Goal: Use online tool/utility: Utilize a website feature to perform a specific function

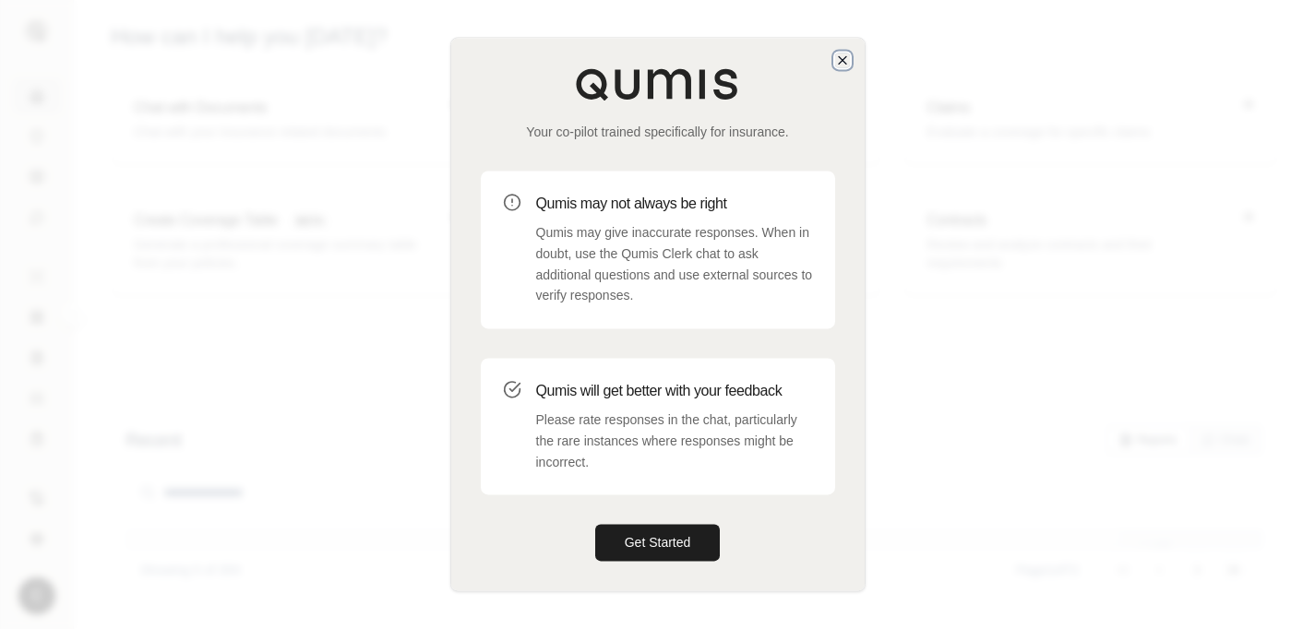
click at [841, 60] on icon "button" at bounding box center [842, 59] width 7 height 7
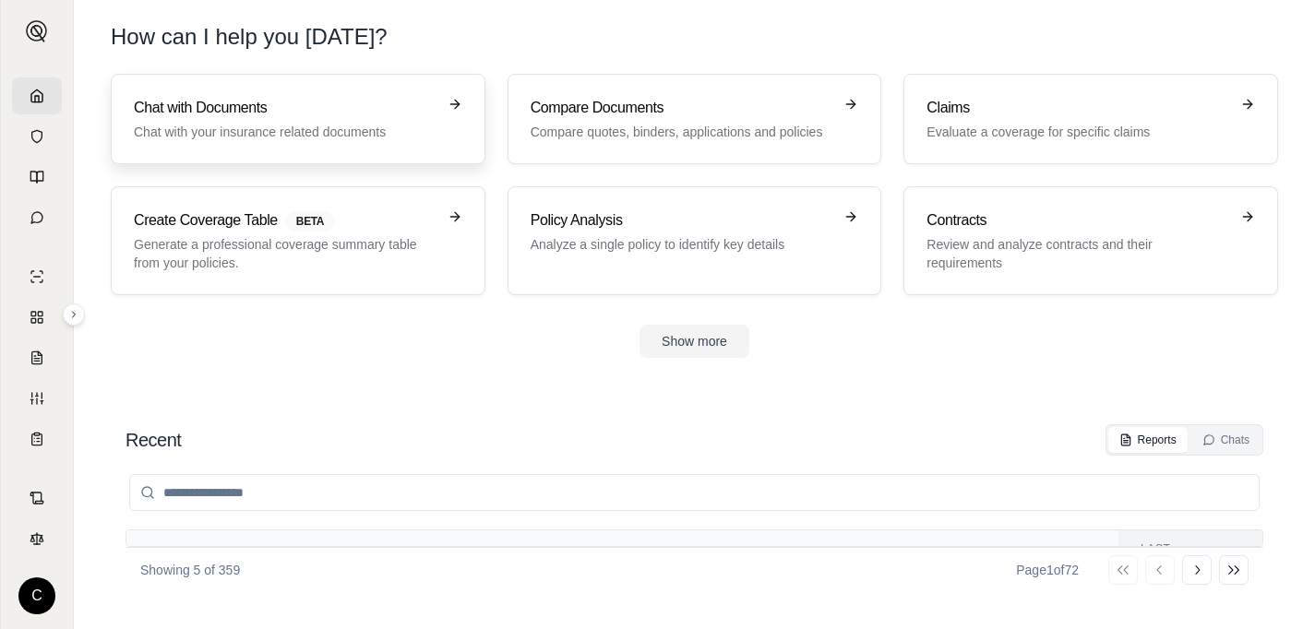
click at [282, 95] on link "Chat with Documents Chat with your insurance related documents" at bounding box center [298, 119] width 375 height 90
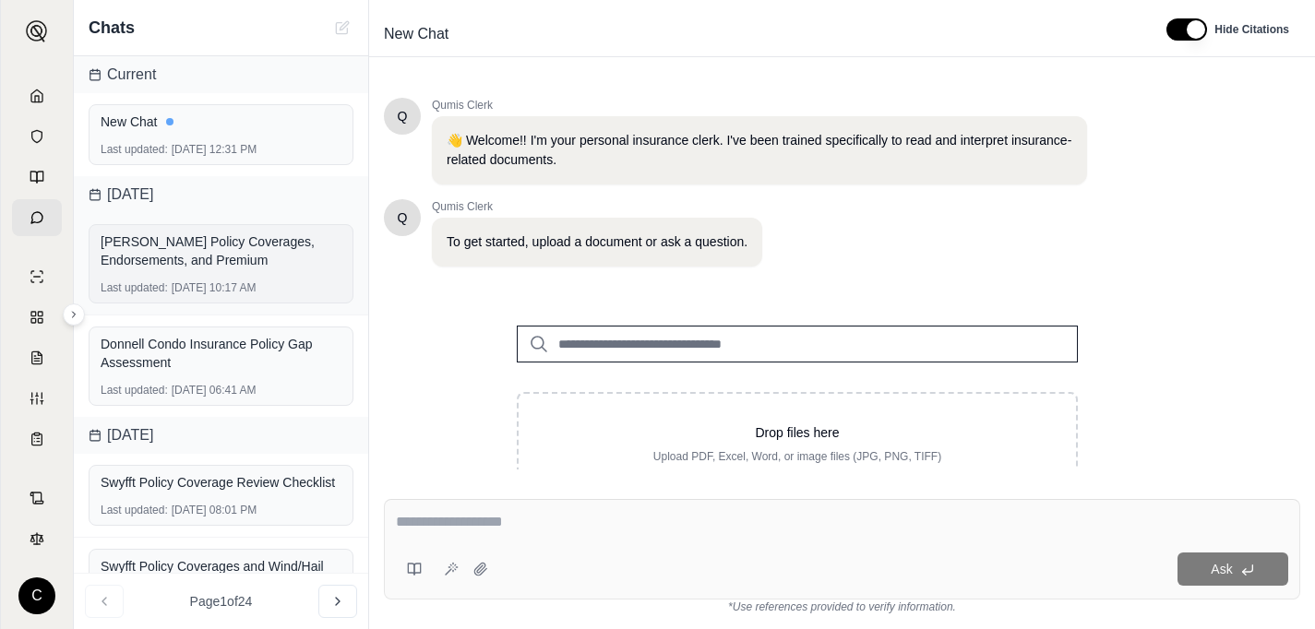
click at [215, 275] on div "[PERSON_NAME] Policy Coverages, Endorsements, and Premium Last updated: [DATE] …" at bounding box center [221, 263] width 265 height 79
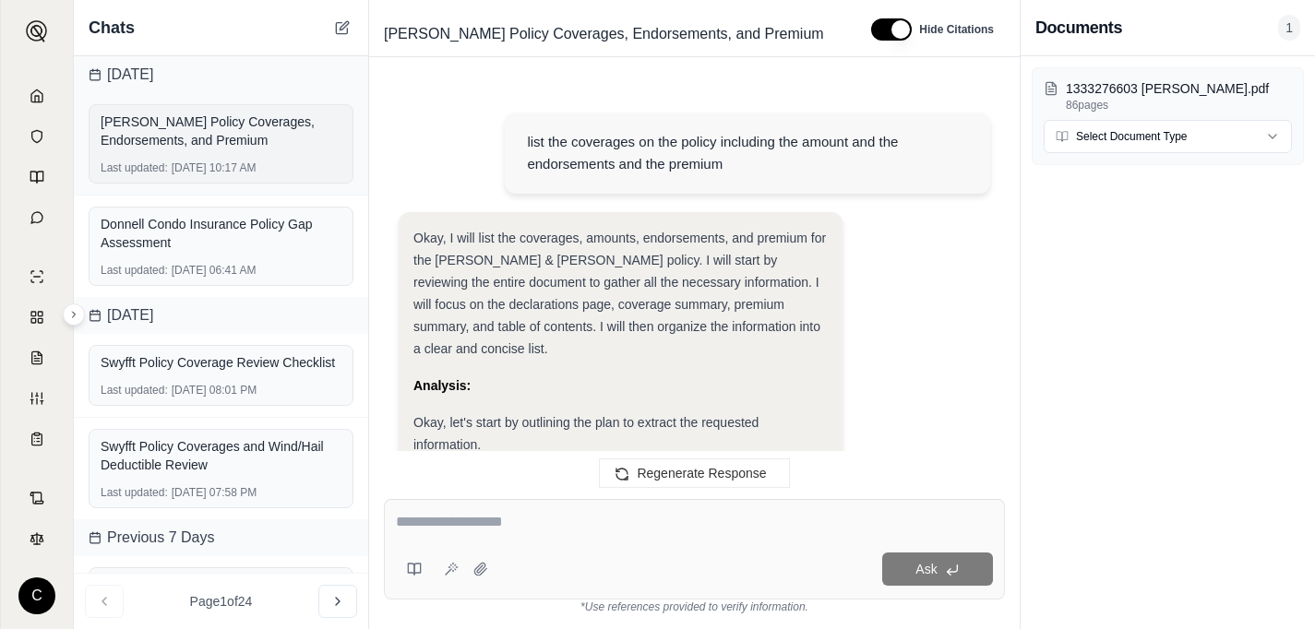
click at [256, 142] on div "[PERSON_NAME] Policy Coverages, Endorsements, and Premium" at bounding box center [221, 131] width 241 height 37
click at [52, 101] on link at bounding box center [37, 95] width 50 height 37
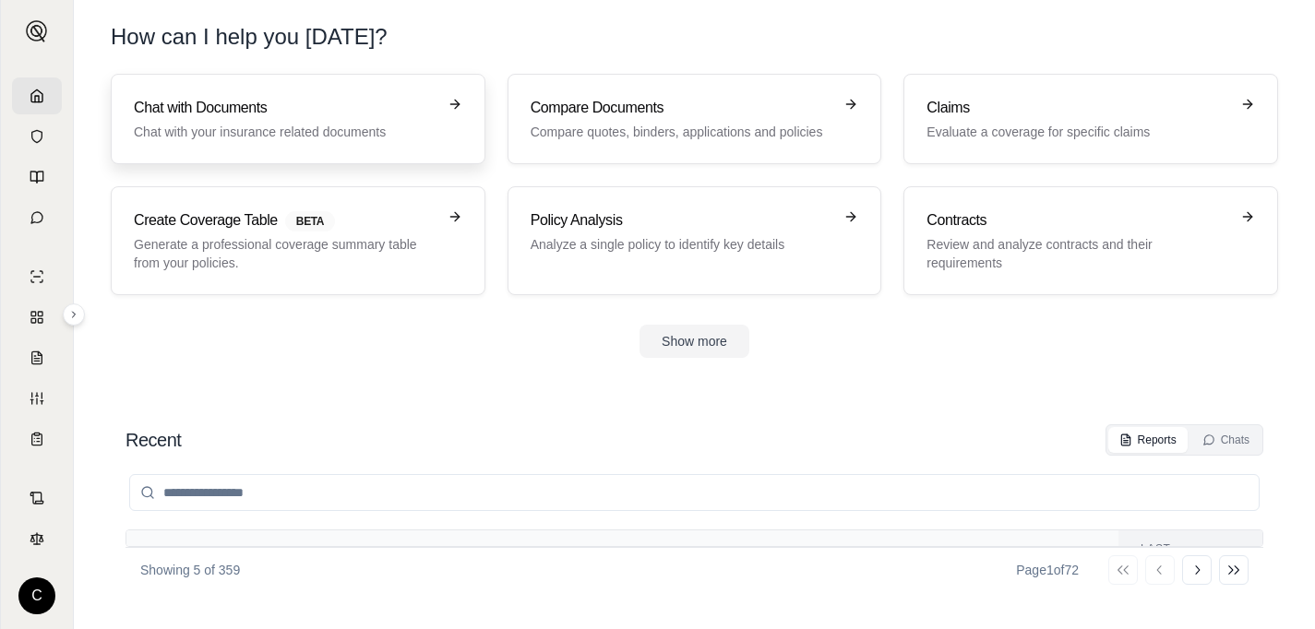
click at [353, 97] on h3 "Chat with Documents" at bounding box center [285, 108] width 303 height 22
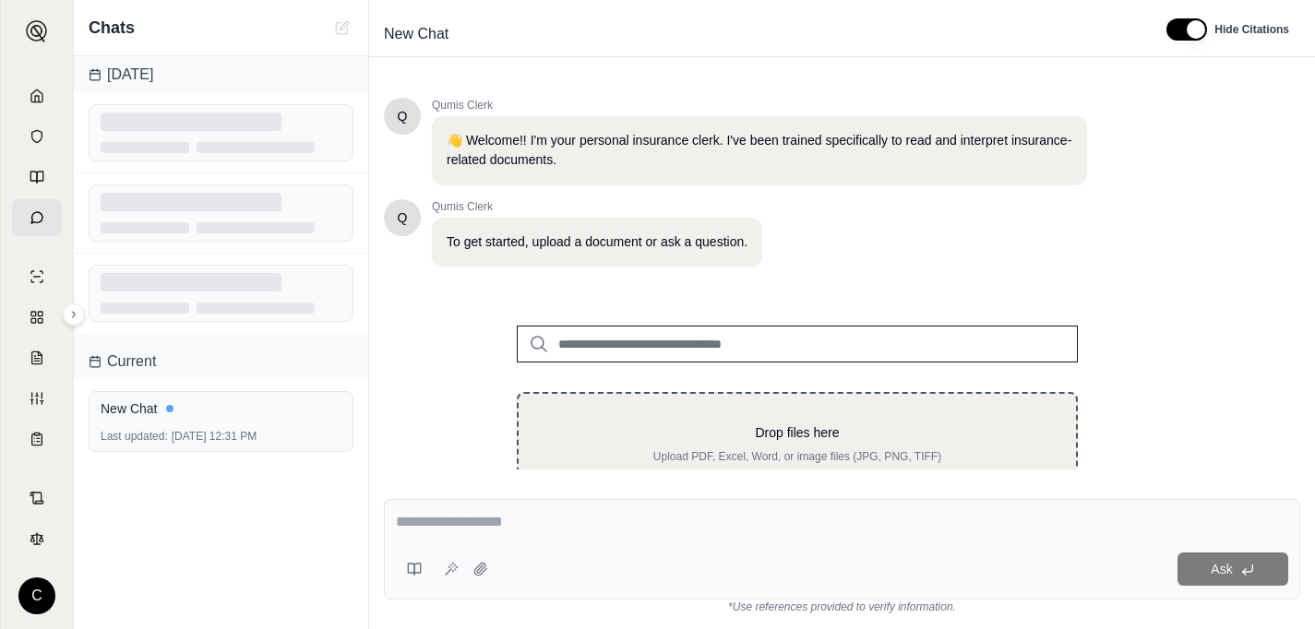
click at [761, 434] on p "Drop files here" at bounding box center [797, 432] width 498 height 18
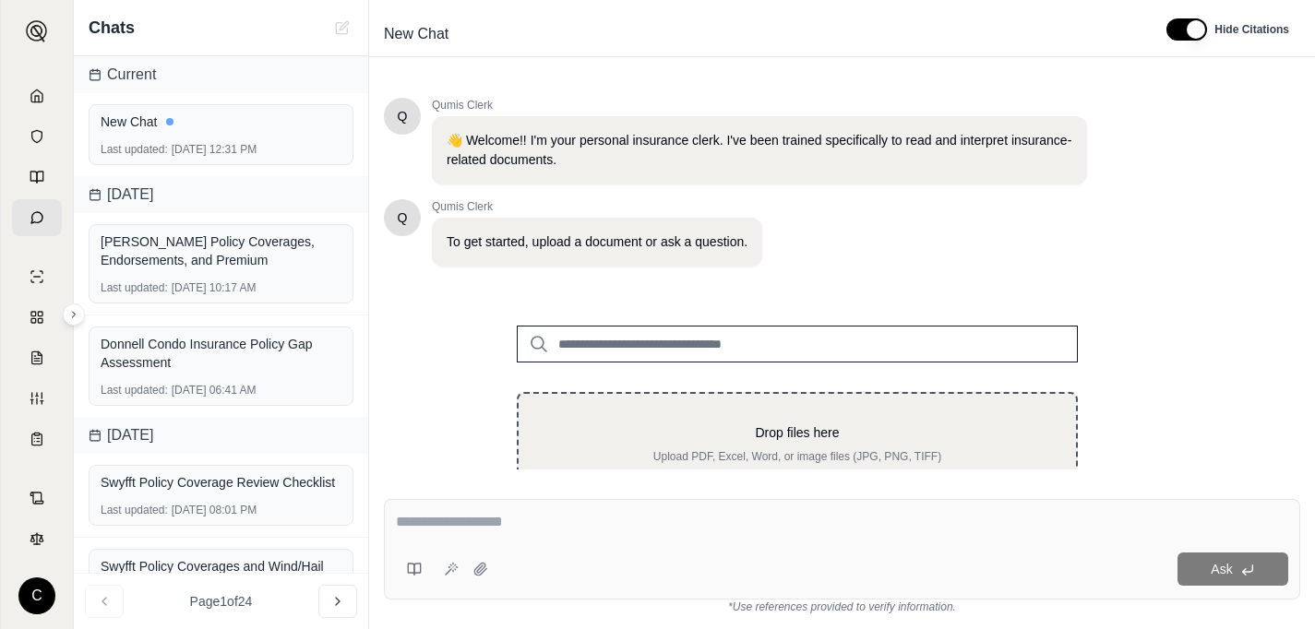
type input "**********"
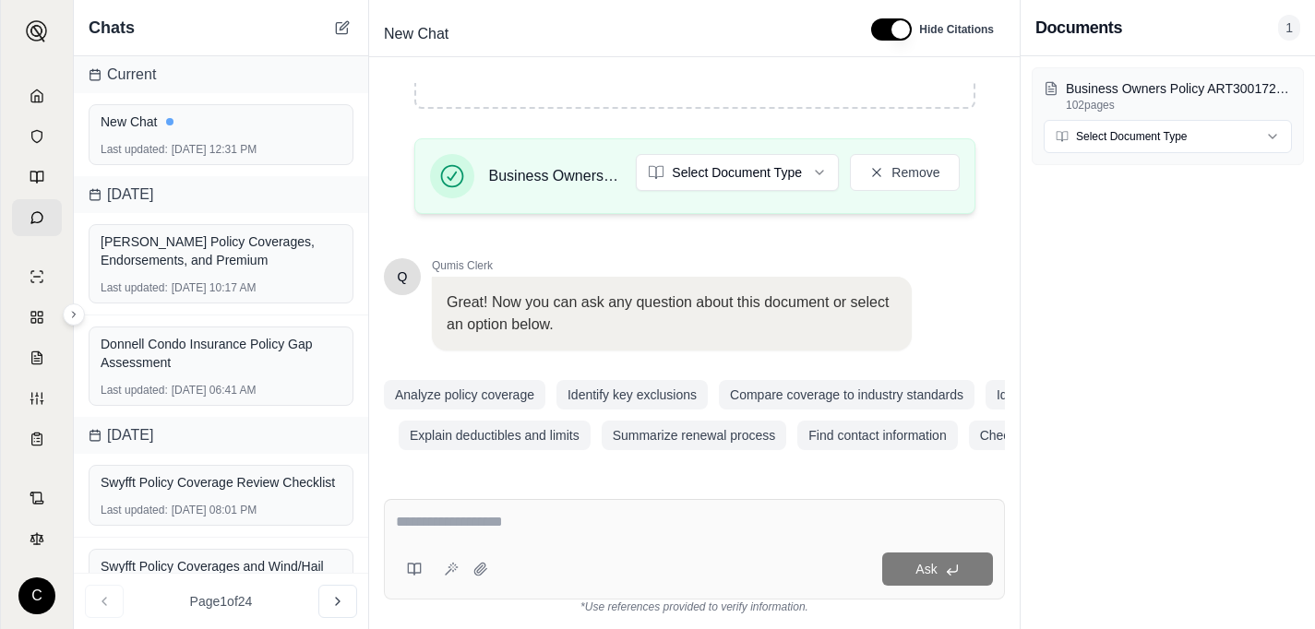
scroll to position [388, 0]
click at [574, 525] on textarea at bounding box center [694, 522] width 597 height 22
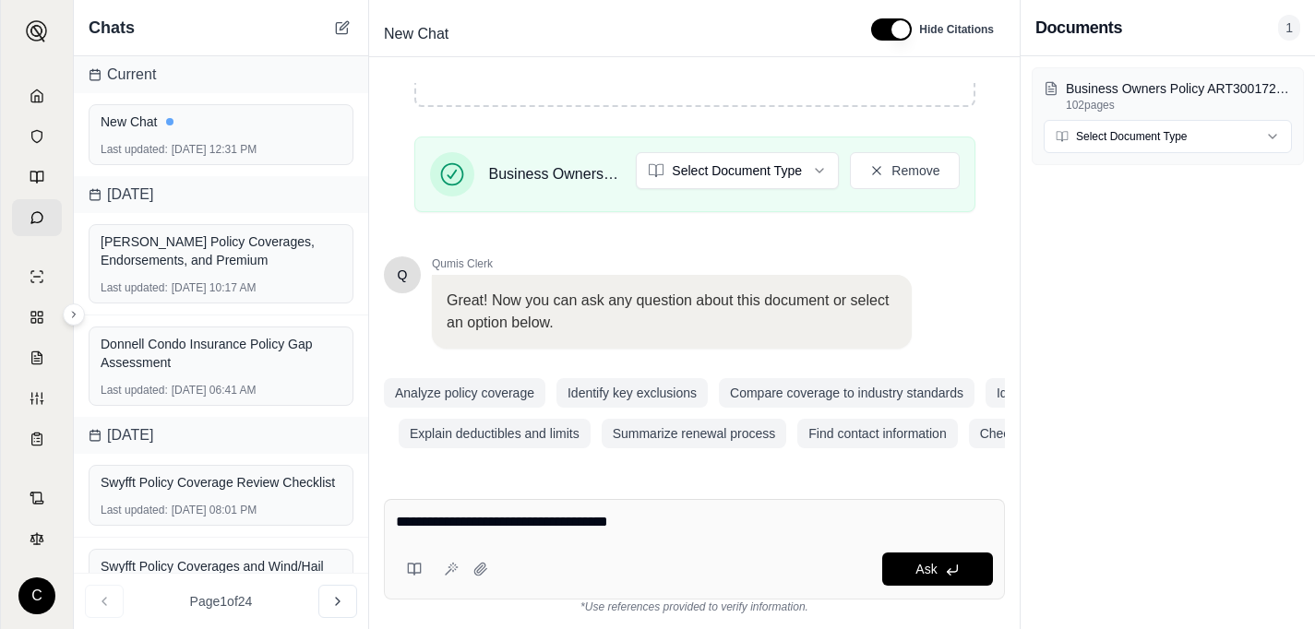
paste textarea "**********"
type textarea "**********"
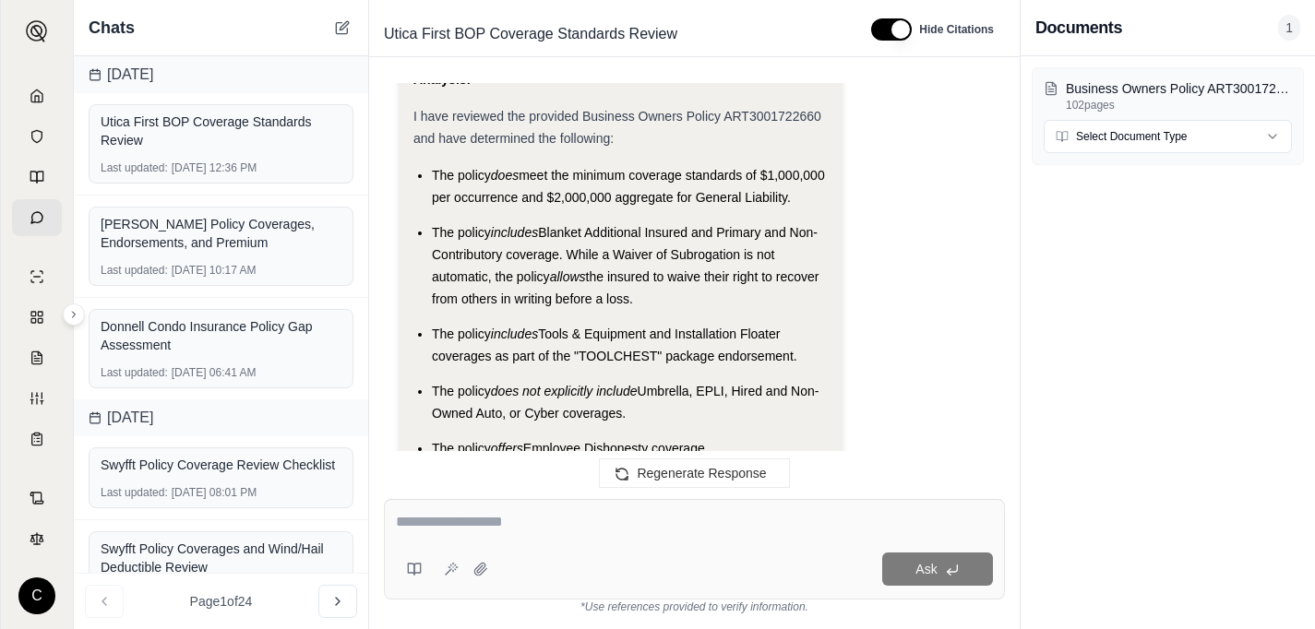
scroll to position [1940, 0]
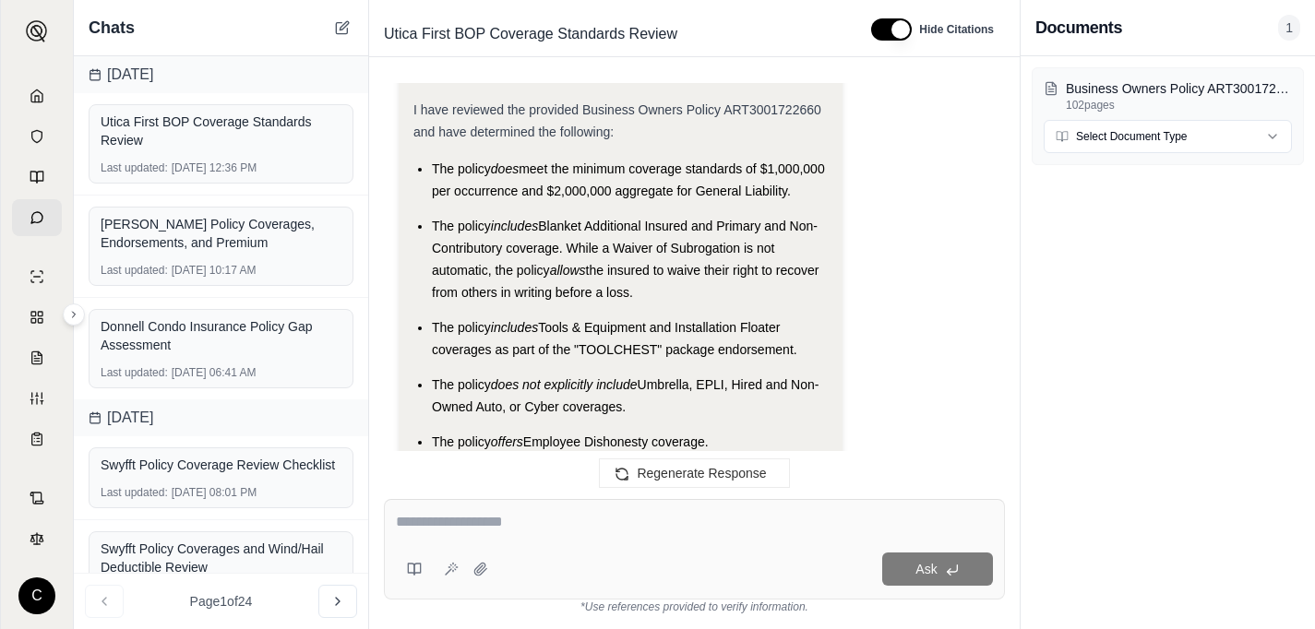
drag, startPoint x: 435, startPoint y: 164, endPoint x: 685, endPoint y: 429, distance: 363.5
click at [685, 429] on ul "The policy does meet the minimum coverage standards of $1,000,000 per occurrenc…" at bounding box center [620, 305] width 414 height 295
copy ul "The policy does meet the minimum coverage standards of $1,000,000 per occurrenc…"
